Goal: Task Accomplishment & Management: Use online tool/utility

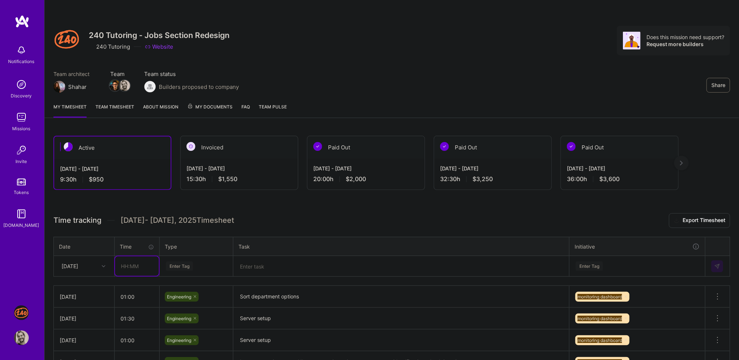
click at [126, 260] on input "text" at bounding box center [137, 266] width 44 height 20
type input "04:00"
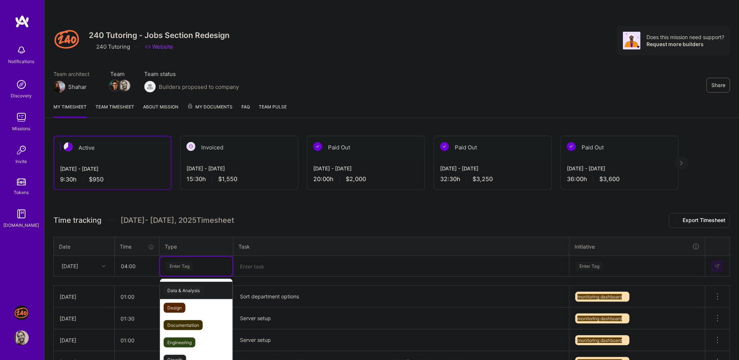
scroll to position [31, 0]
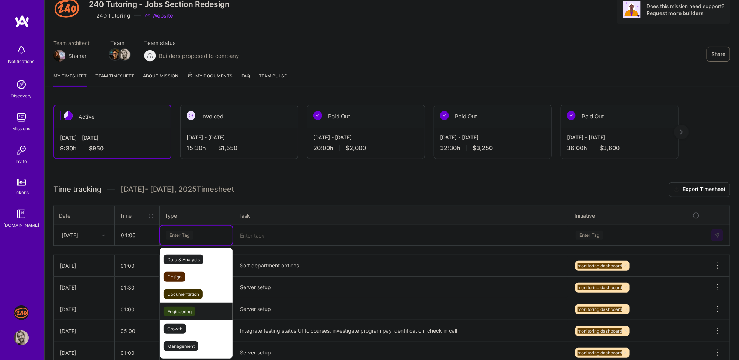
click at [188, 307] on span "Engineering" at bounding box center [180, 311] width 32 height 10
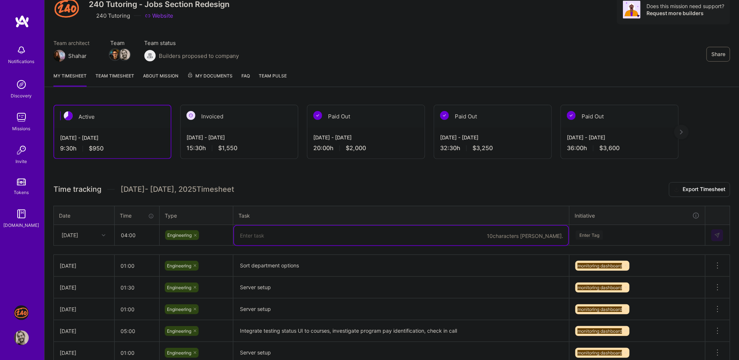
click at [257, 228] on textarea at bounding box center [401, 235] width 334 height 20
click at [397, 234] on textarea "Add time spent column to Diagnostic Test report, add new badge to Report tab," at bounding box center [401, 235] width 334 height 20
click at [459, 234] on textarea "Add time spent column to Diagnostic Test report, add new badges to Report tab," at bounding box center [401, 235] width 334 height 20
click at [404, 235] on textarea "Add time spent column to Diagnostic Test report, add new badges to Report tab," at bounding box center [401, 235] width 334 height 20
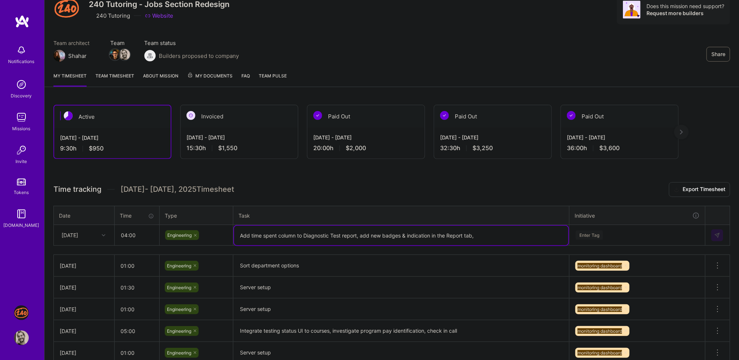
click at [497, 231] on textarea "Add time spent column to Diagnostic Test report, add new badges & indication in…" at bounding box center [401, 235] width 334 height 20
type textarea "Add time spent column to Diagnostic Test report, add new badges & indication in…"
click at [578, 235] on div "Enter Tag" at bounding box center [636, 234] width 135 height 19
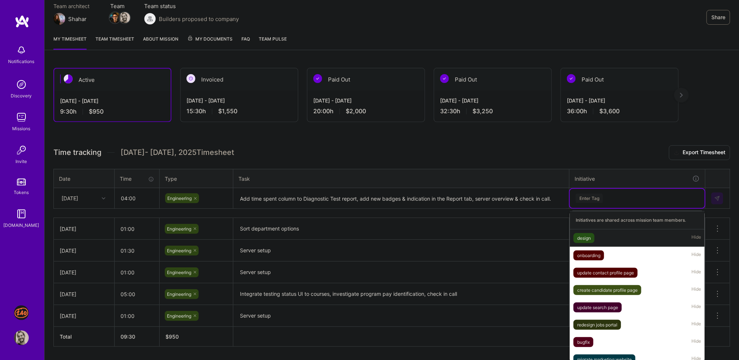
scroll to position [71, 0]
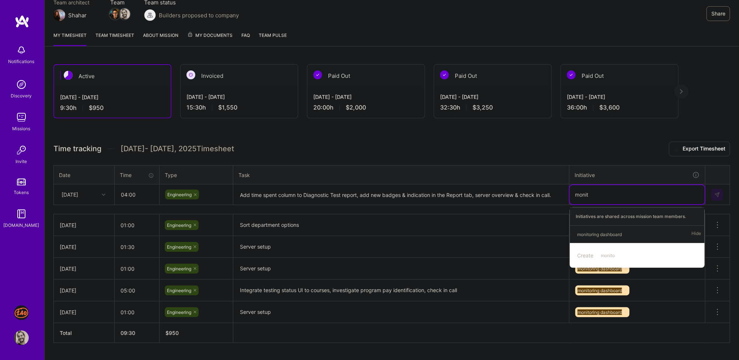
type input "monito"
click at [625, 232] on span "monitoring dashboard" at bounding box center [599, 234] width 52 height 10
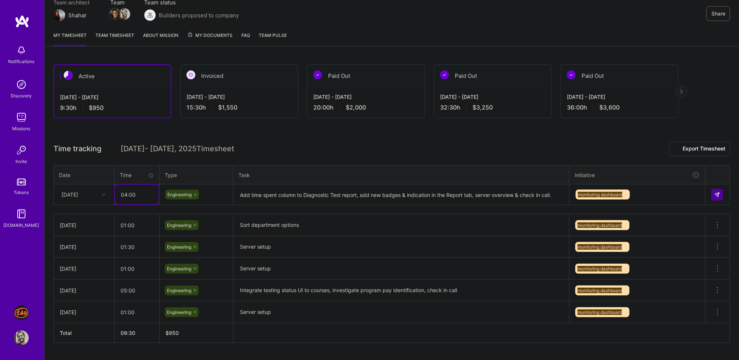
click at [134, 195] on input "04:00" at bounding box center [137, 195] width 44 height 20
type input "04:30"
click at [716, 193] on img at bounding box center [717, 195] width 6 height 6
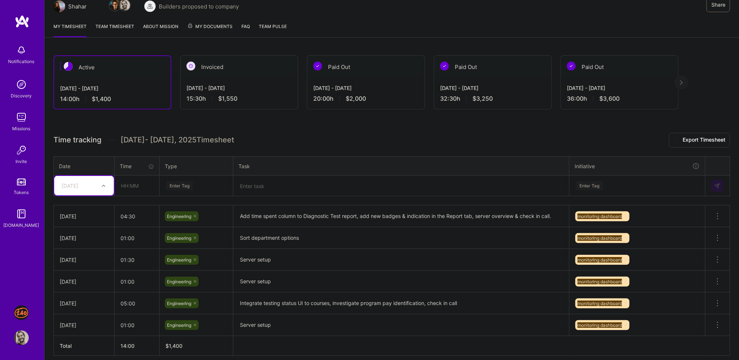
scroll to position [81, 0]
